Goal: Use online tool/utility: Use online tool/utility

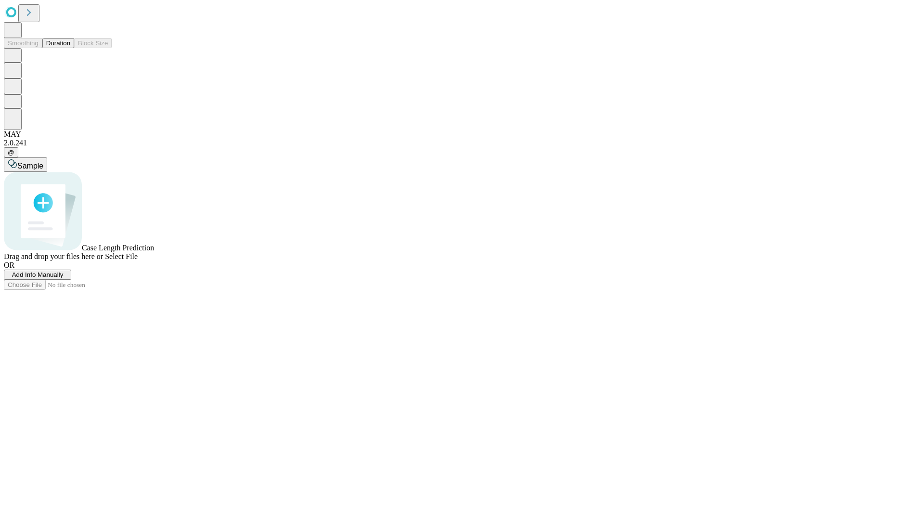
click at [138, 260] on span "Select File" at bounding box center [121, 256] width 33 height 8
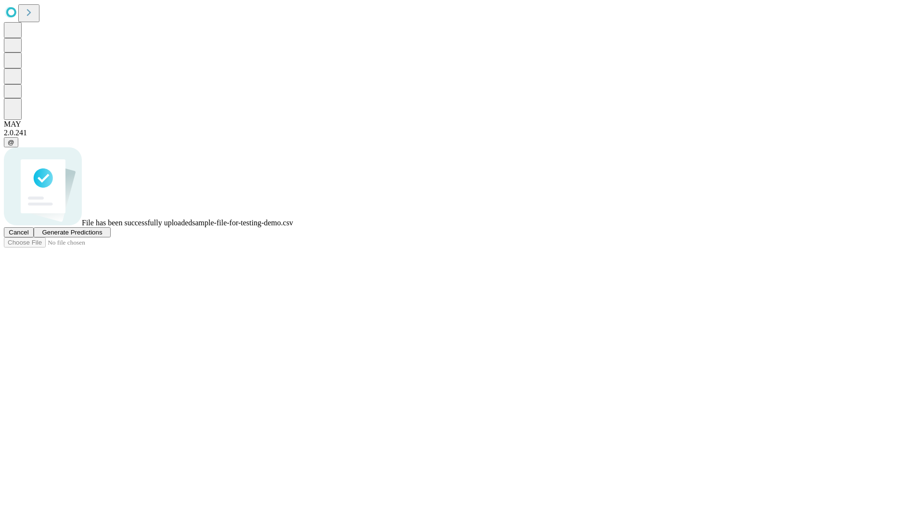
click at [102, 236] on span "Generate Predictions" at bounding box center [72, 232] width 60 height 7
